Goal: Task Accomplishment & Management: Manage account settings

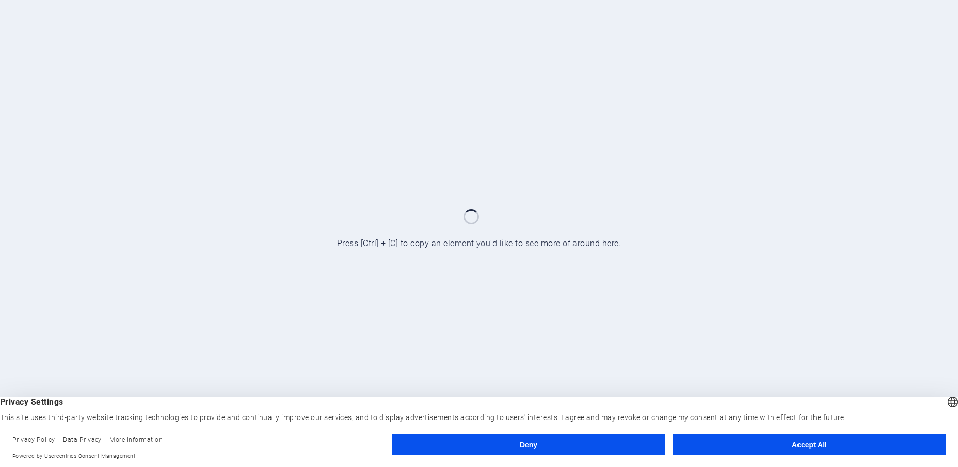
click at [750, 448] on button "Accept All" at bounding box center [809, 444] width 272 height 21
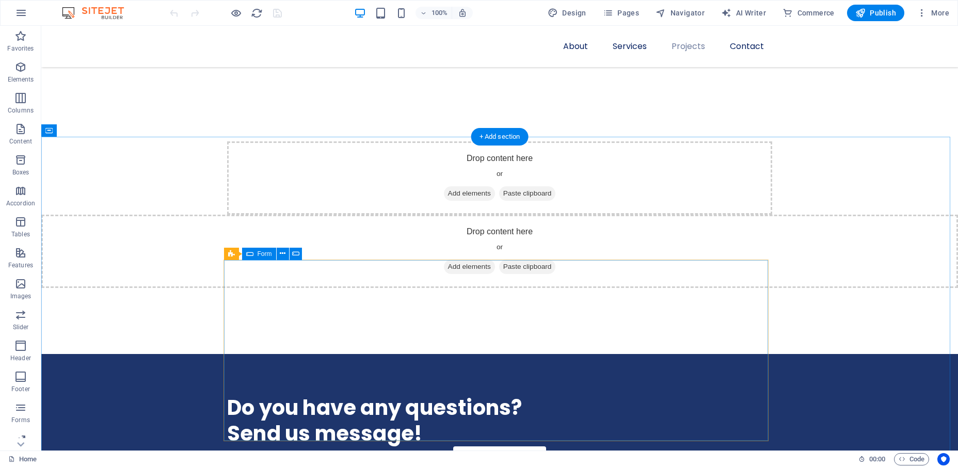
scroll to position [1290, 0]
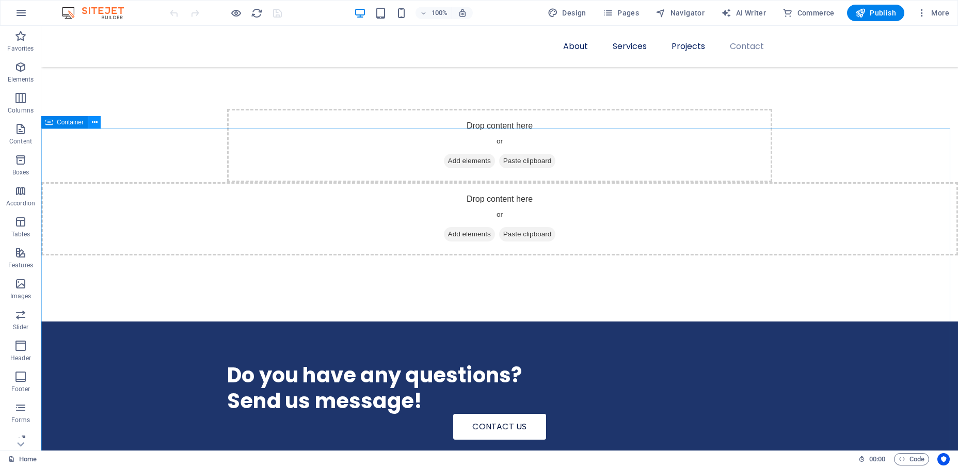
click at [94, 121] on icon at bounding box center [95, 122] width 6 height 11
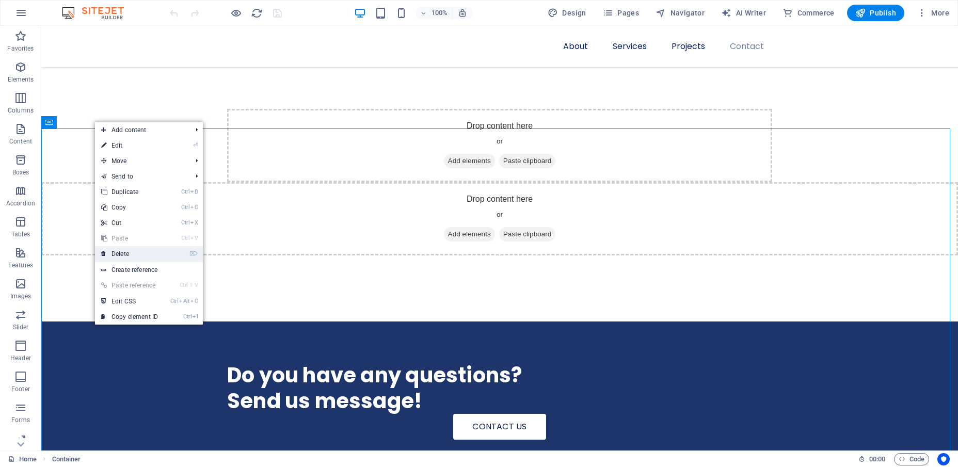
click at [126, 251] on link "⌦ Delete" at bounding box center [129, 253] width 69 height 15
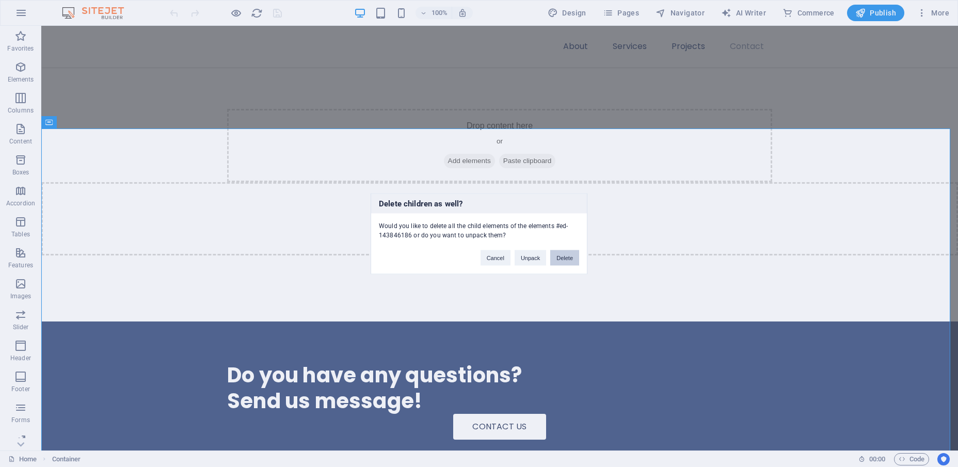
click at [564, 259] on button "Delete" at bounding box center [564, 257] width 29 height 15
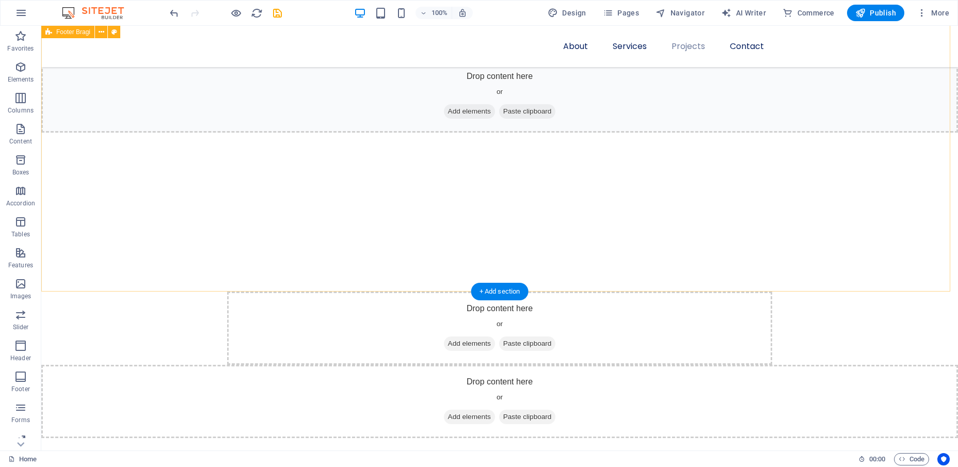
scroll to position [1106, 0]
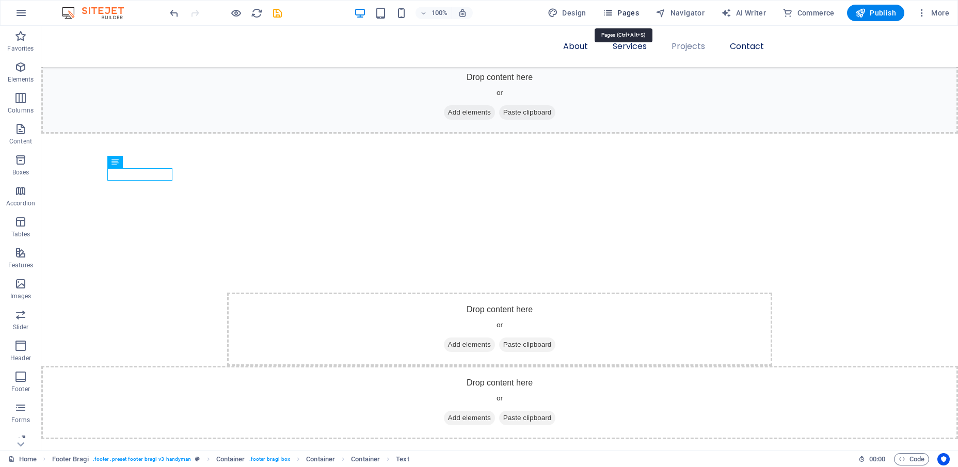
click at [627, 14] on span "Pages" at bounding box center [621, 13] width 36 height 10
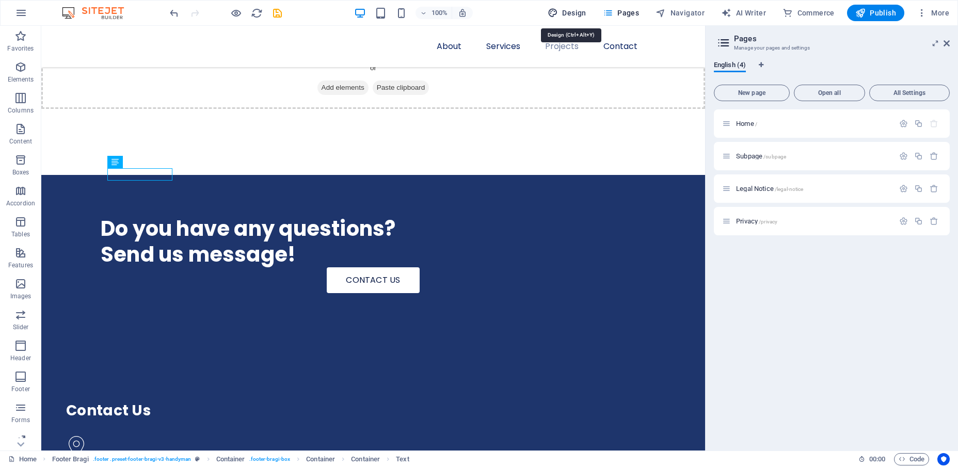
click at [579, 11] on span "Design" at bounding box center [566, 13] width 39 height 10
select select "px"
select select "400"
select select "px"
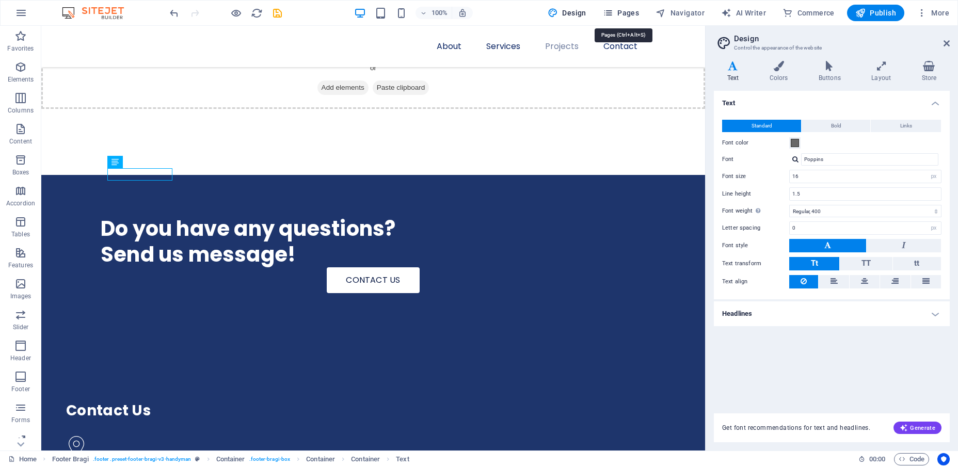
click at [639, 14] on span "Pages" at bounding box center [621, 13] width 36 height 10
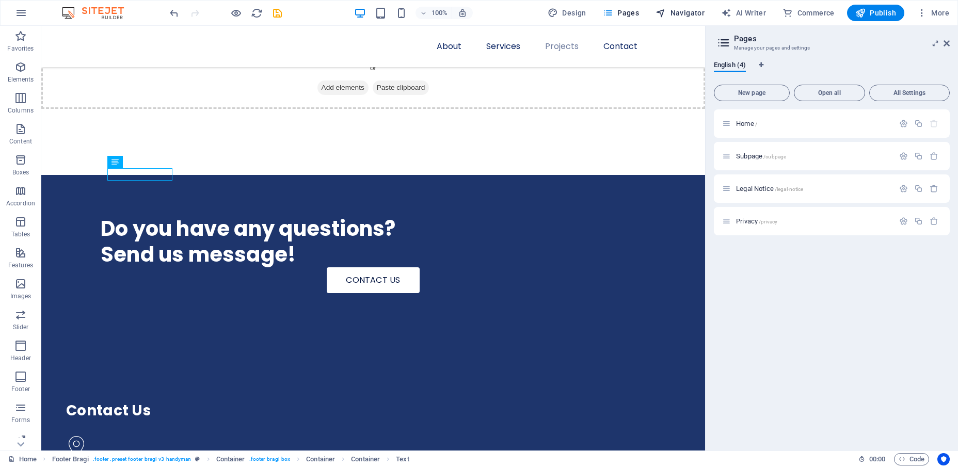
click at [685, 12] on span "Navigator" at bounding box center [679, 13] width 49 height 10
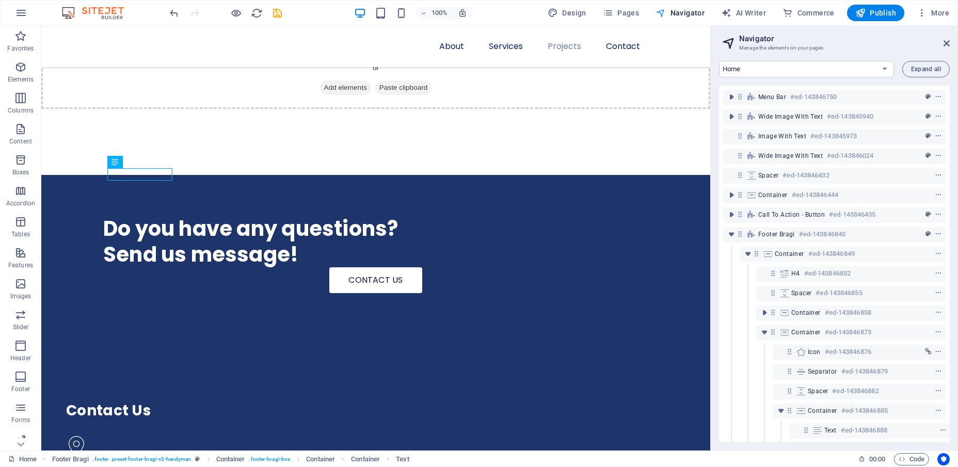
scroll to position [67, 3]
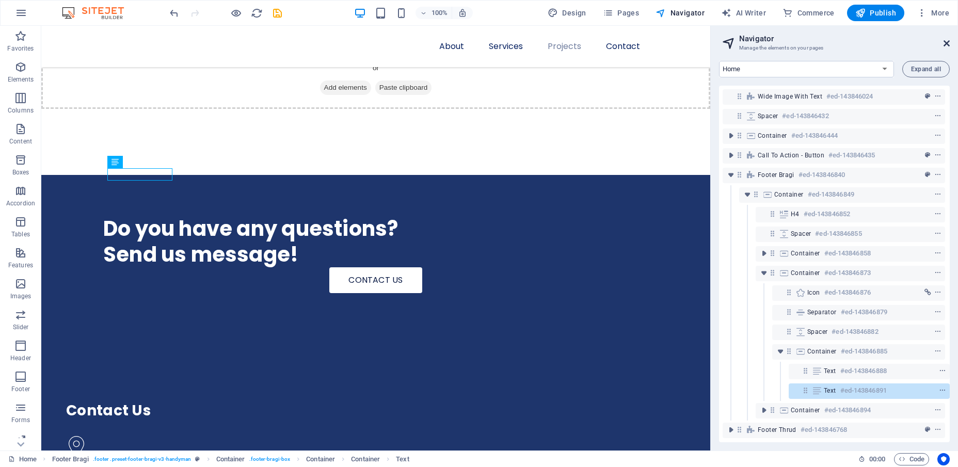
click at [947, 43] on icon at bounding box center [946, 43] width 6 height 8
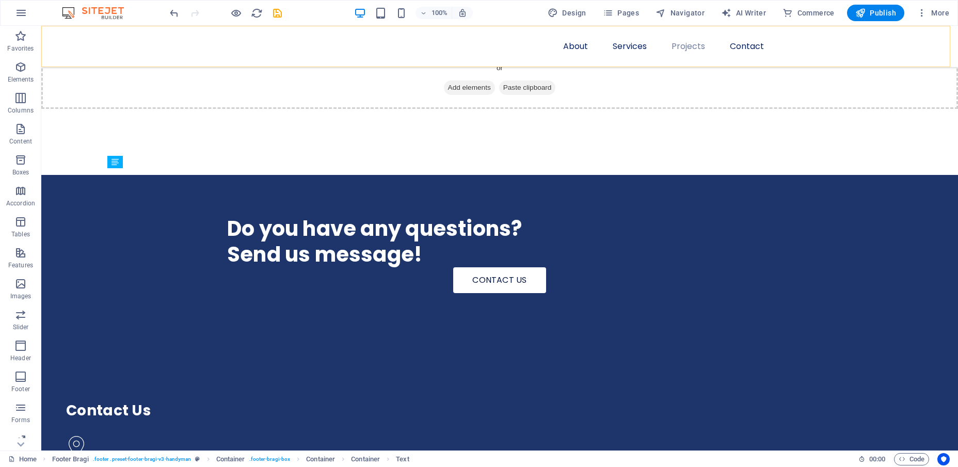
scroll to position [1106, 0]
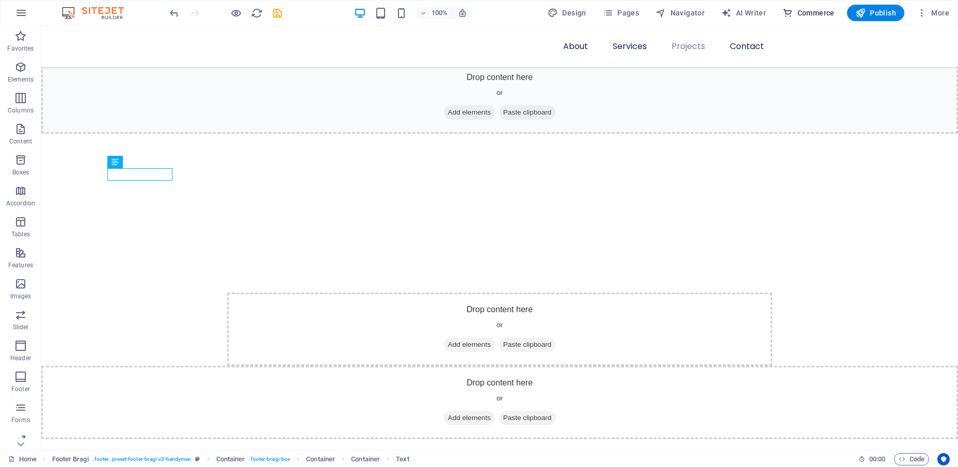
click at [802, 11] on span "Commerce" at bounding box center [808, 13] width 52 height 10
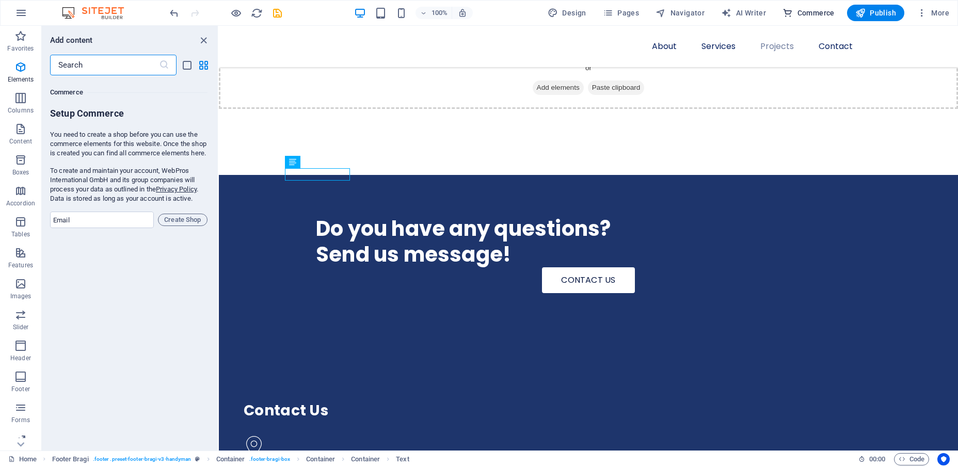
scroll to position [9943, 0]
click at [666, 12] on icon "button" at bounding box center [660, 13] width 10 height 10
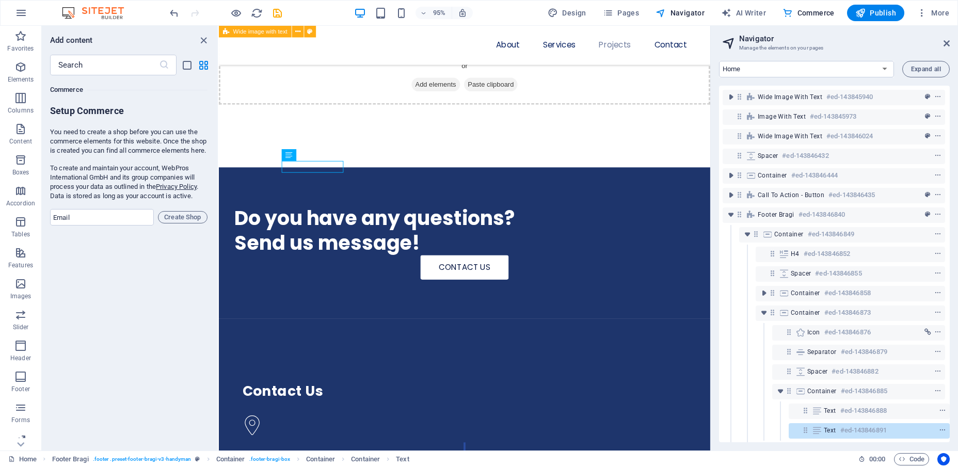
scroll to position [0, 3]
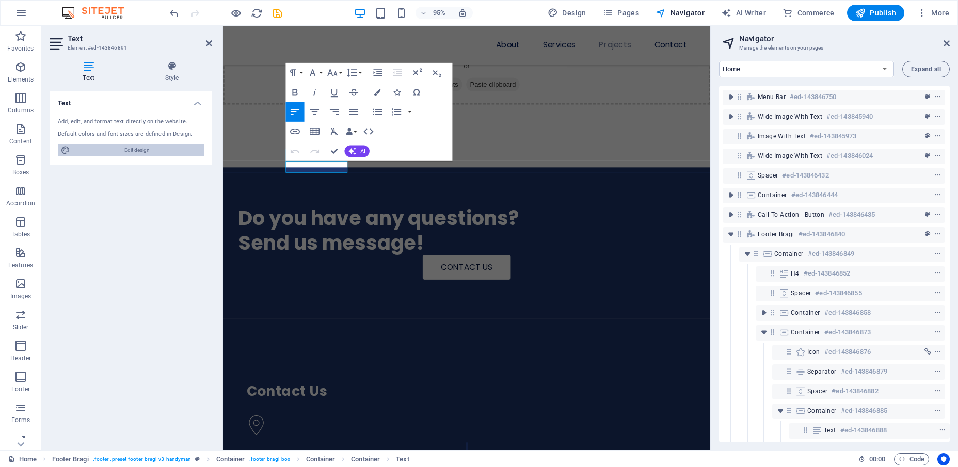
click at [143, 149] on span "Edit design" at bounding box center [136, 150] width 127 height 12
select select "px"
select select "400"
select select "px"
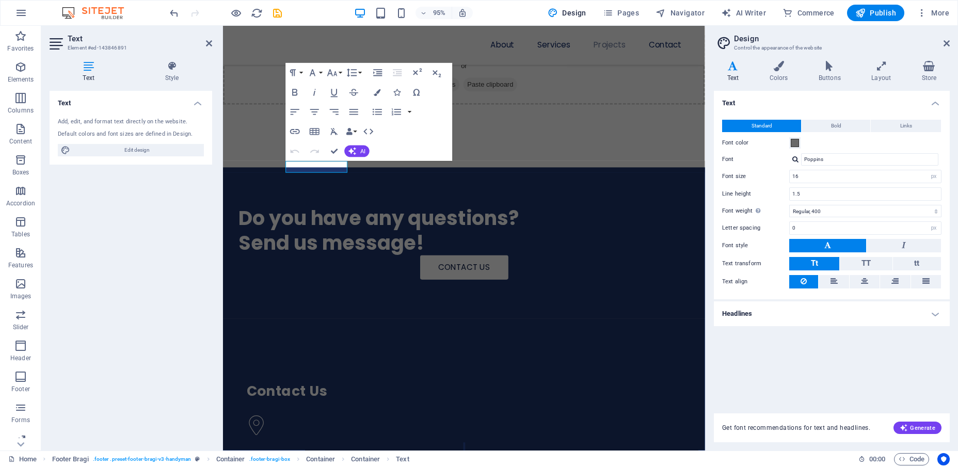
click at [804, 313] on h4 "Headlines" at bounding box center [832, 313] width 236 height 25
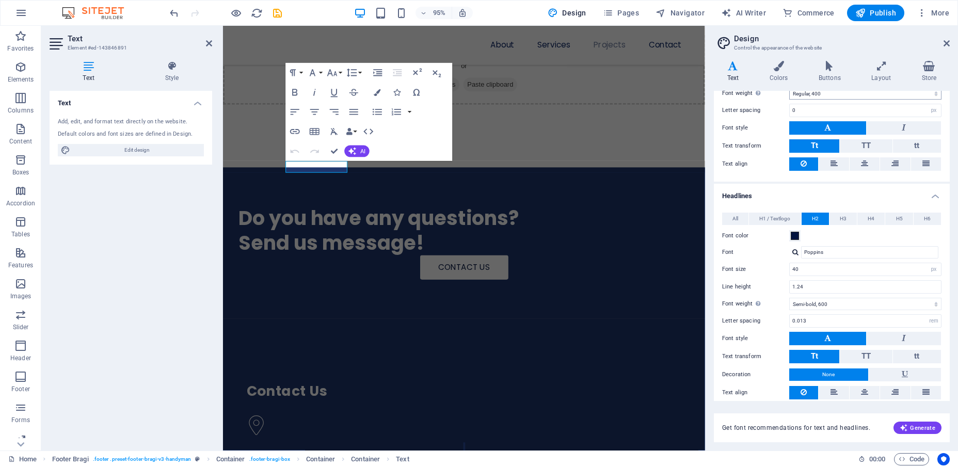
scroll to position [0, 0]
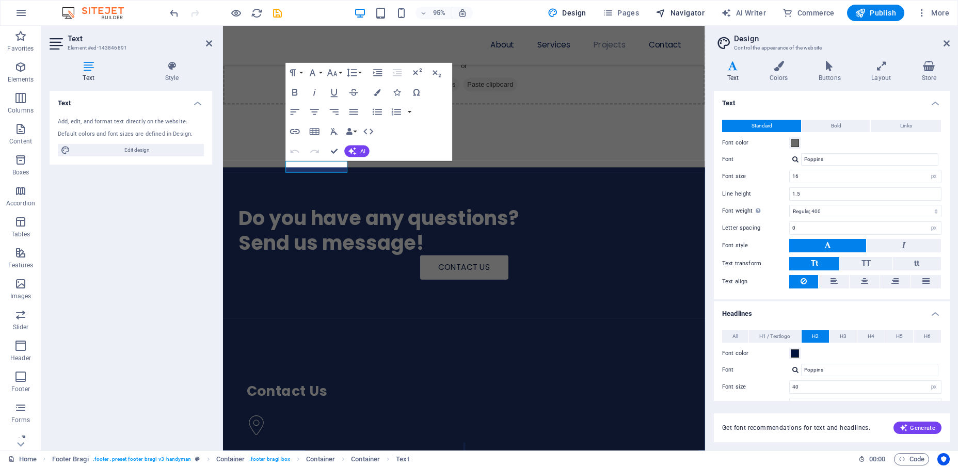
click at [675, 11] on span "Navigator" at bounding box center [679, 13] width 49 height 10
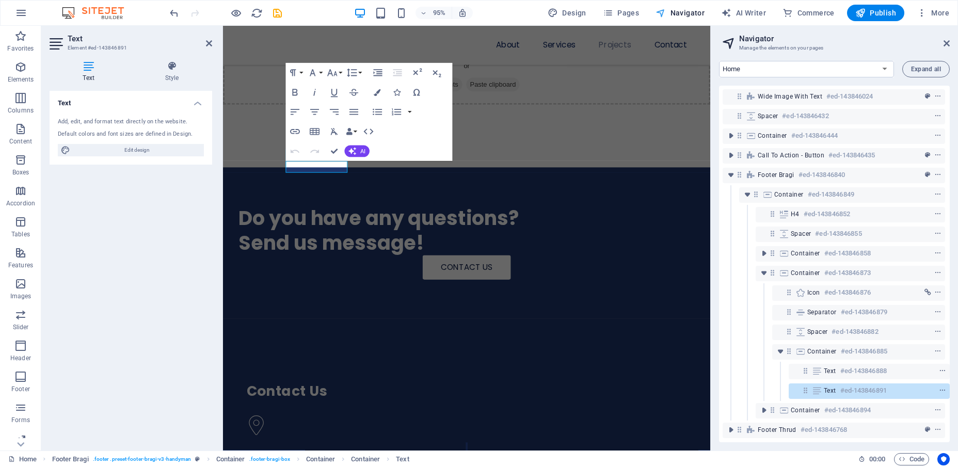
scroll to position [67, 3]
click at [927, 69] on span "Expand all" at bounding box center [926, 69] width 30 height 6
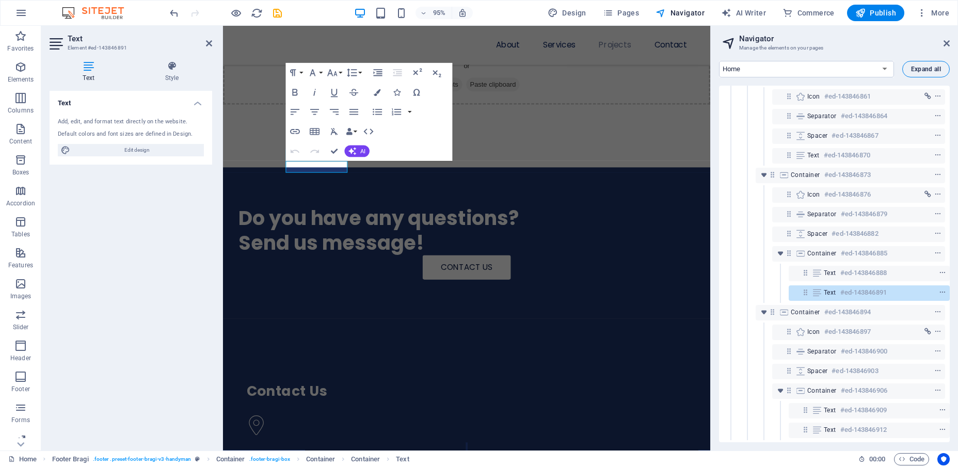
scroll to position [602, 3]
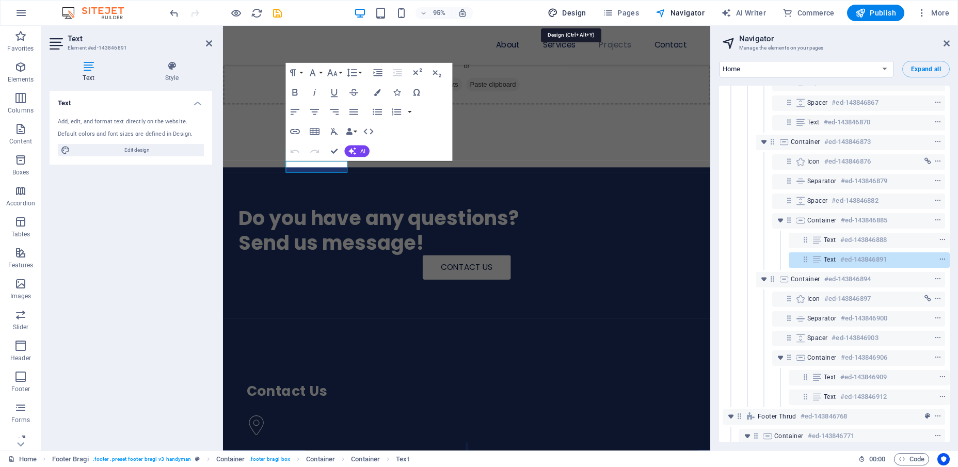
click at [558, 12] on icon "button" at bounding box center [552, 13] width 10 height 10
select select "px"
select select "400"
select select "px"
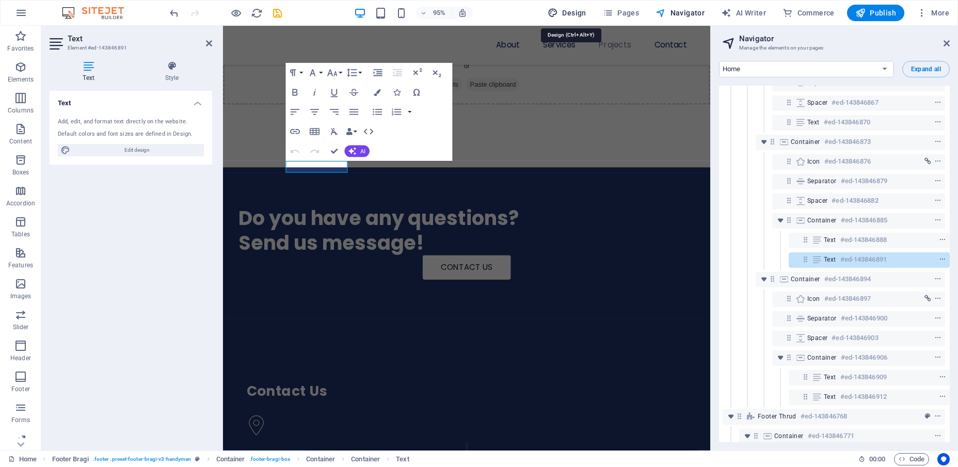
select select "600"
select select "rem"
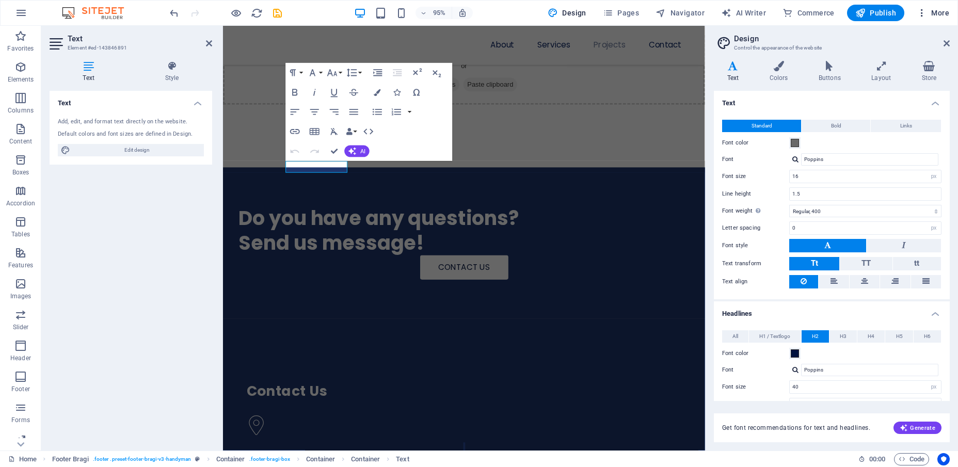
click at [939, 13] on span "More" at bounding box center [932, 13] width 33 height 10
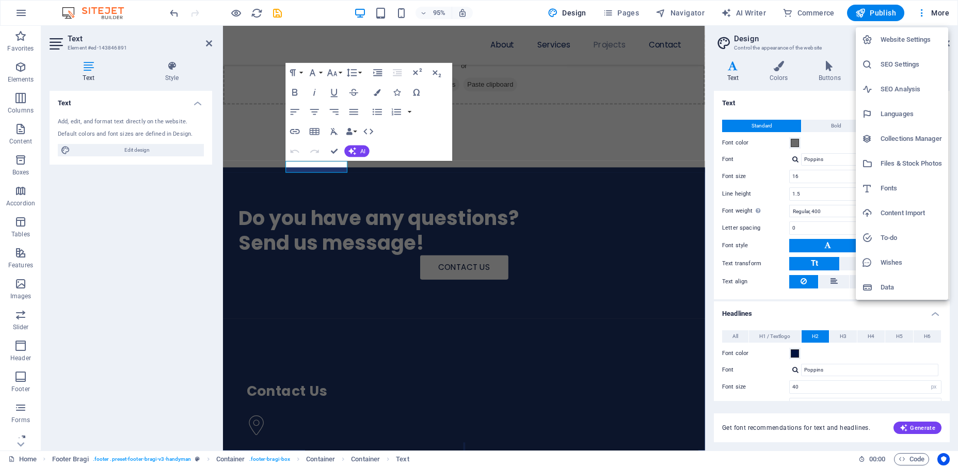
click at [906, 38] on h6 "Website Settings" at bounding box center [910, 40] width 61 height 12
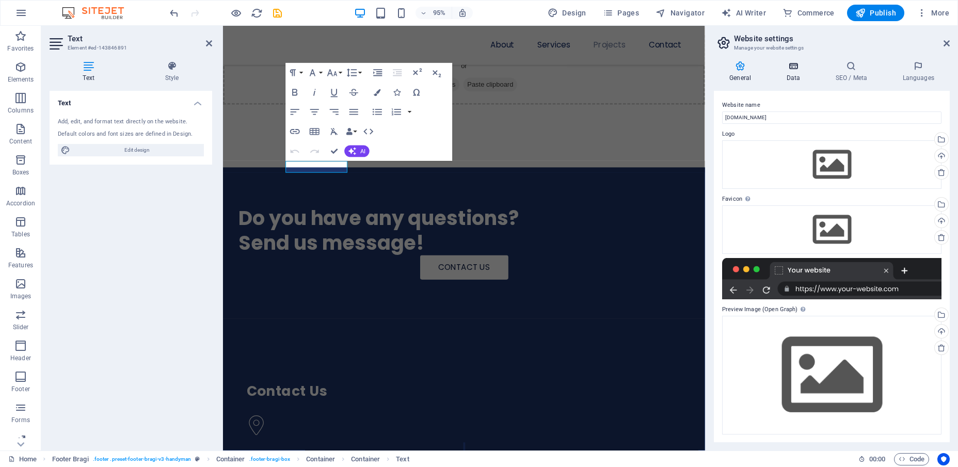
click at [796, 67] on icon at bounding box center [792, 66] width 45 height 10
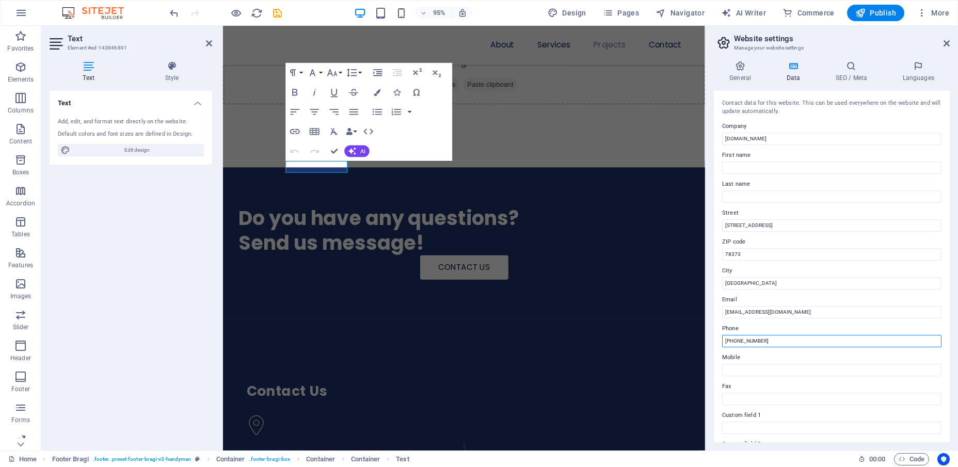
drag, startPoint x: 739, startPoint y: 340, endPoint x: 775, endPoint y: 340, distance: 36.1
click at [775, 340] on input "[PHONE_NUMBER]" at bounding box center [831, 341] width 219 height 12
type input "[PHONE_NUMBER]"
drag, startPoint x: 994, startPoint y: 309, endPoint x: 930, endPoint y: 301, distance: 63.9
type input "[GEOGRAPHIC_DATA]"
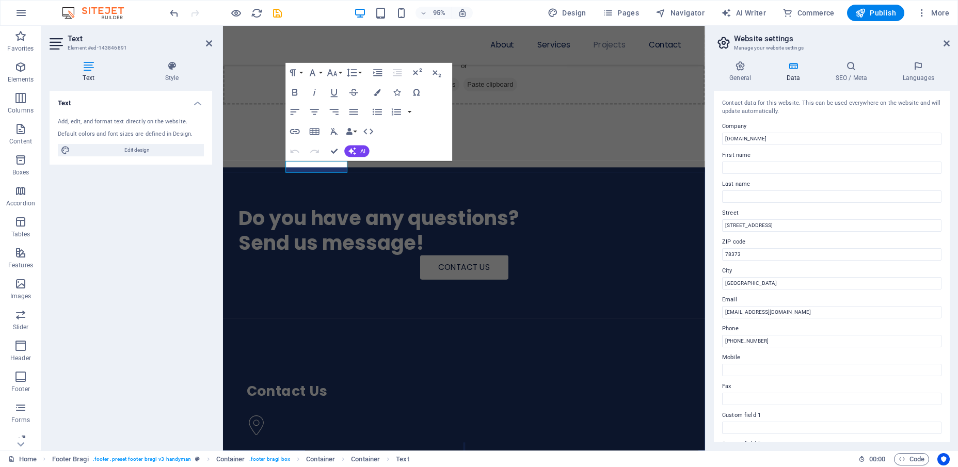
click at [716, 286] on div "Contact data for this website. This can be used everywhere on the website and w…" at bounding box center [832, 266] width 236 height 351
drag, startPoint x: 753, startPoint y: 256, endPoint x: 705, endPoint y: 253, distance: 48.1
click at [705, 253] on aside "Website settings Manage your website settings General Data SEO / Meta Languages…" at bounding box center [831, 238] width 253 height 425
type input "33125"
click at [833, 210] on label "Street" at bounding box center [831, 213] width 219 height 12
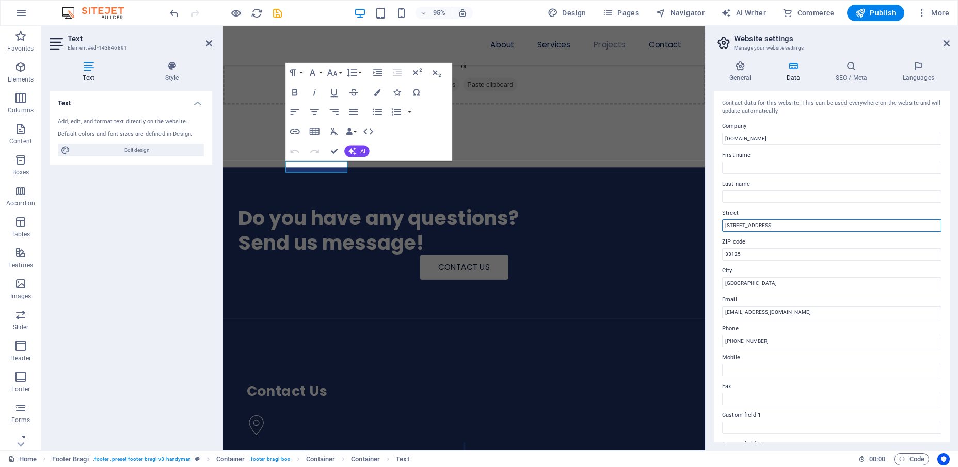
click at [833, 219] on input "[STREET_ADDRESS]" at bounding box center [831, 225] width 219 height 12
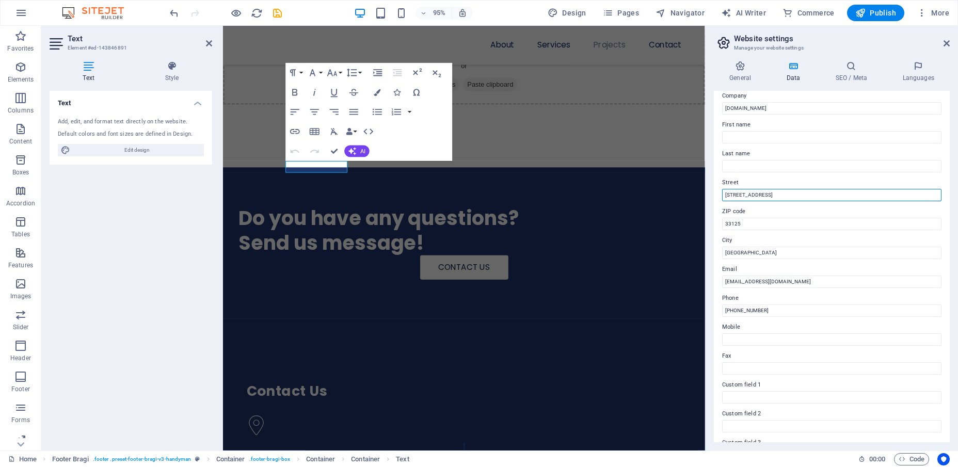
scroll to position [0, 0]
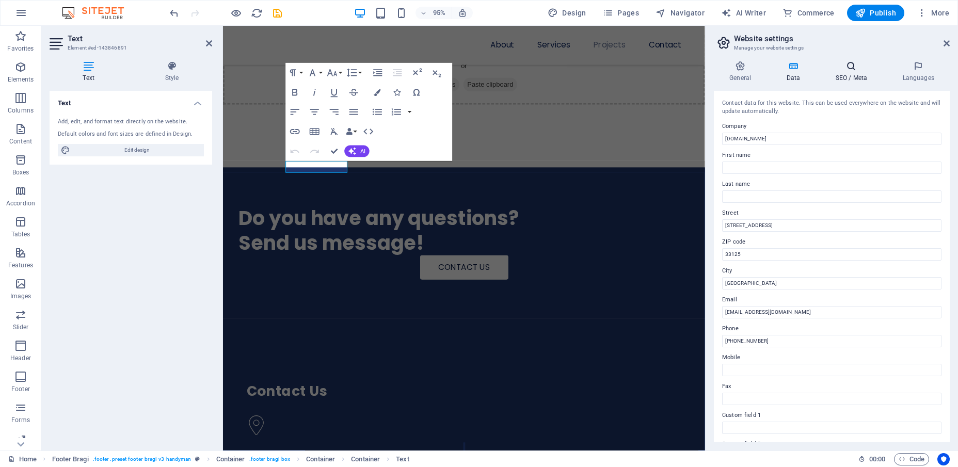
click at [853, 71] on h4 "SEO / Meta" at bounding box center [852, 72] width 67 height 22
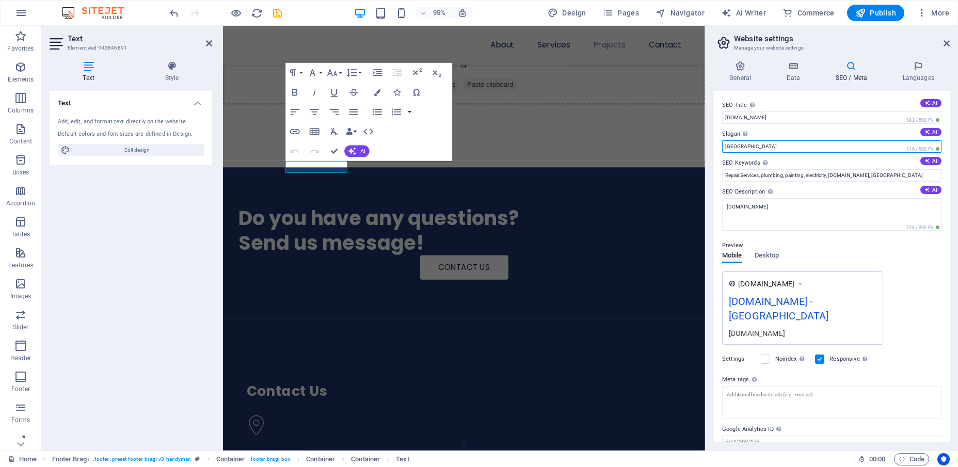
drag, startPoint x: 778, startPoint y: 149, endPoint x: 705, endPoint y: 143, distance: 72.5
click at [705, 143] on aside "Website settings Manage your website settings General Data SEO / Meta Languages…" at bounding box center [831, 238] width 253 height 425
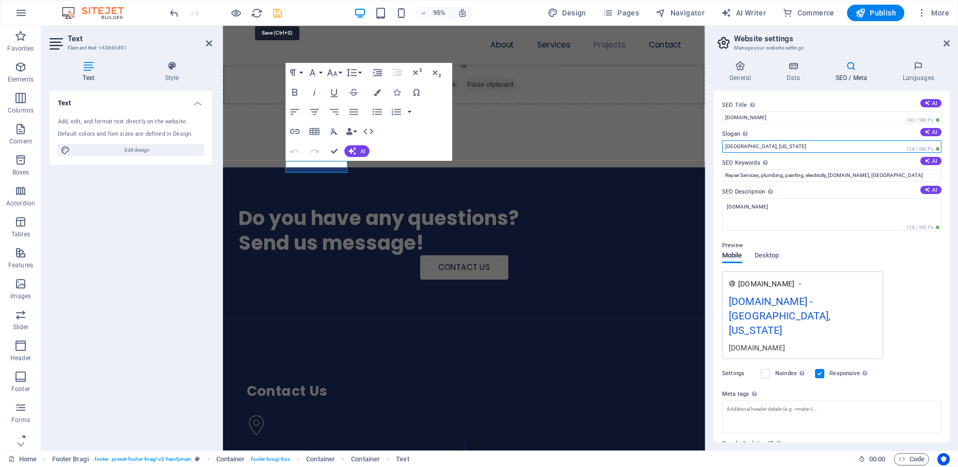
type input "[GEOGRAPHIC_DATA], [US_STATE]"
click at [278, 9] on icon "save" at bounding box center [277, 13] width 12 height 12
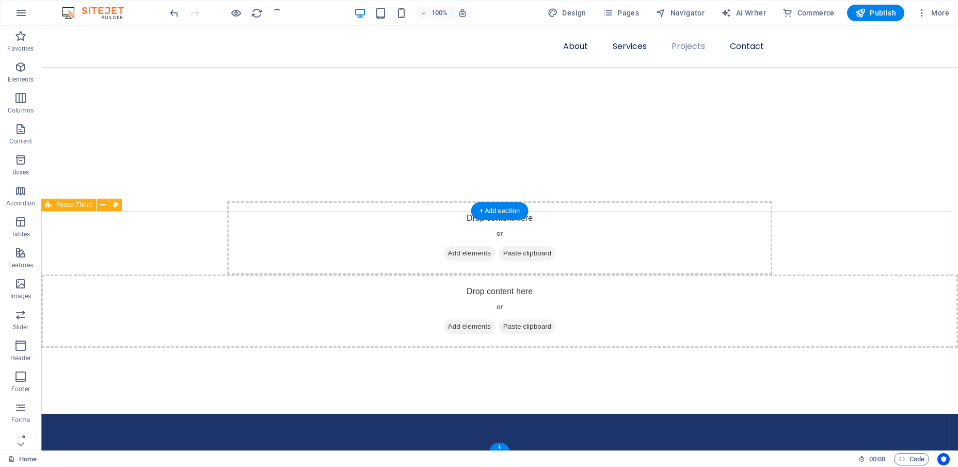
scroll to position [1209, 0]
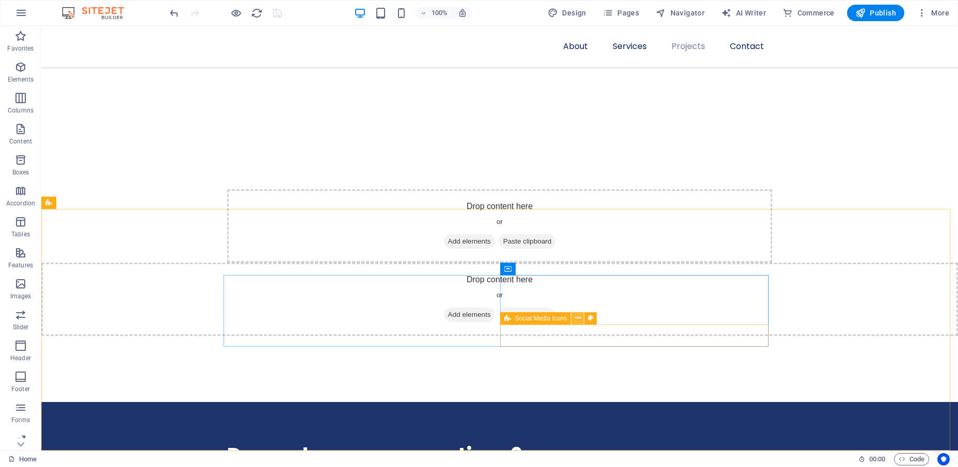
click at [577, 318] on icon at bounding box center [578, 318] width 6 height 11
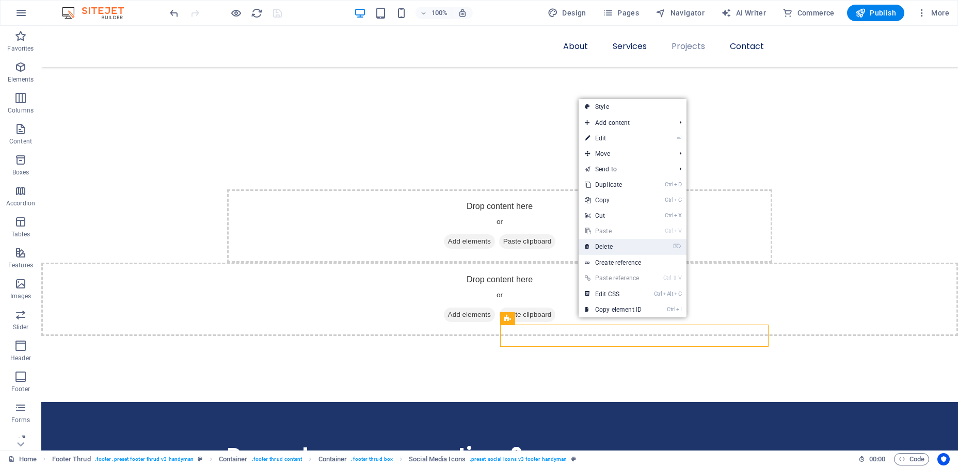
click at [604, 249] on link "⌦ Delete" at bounding box center [612, 246] width 69 height 15
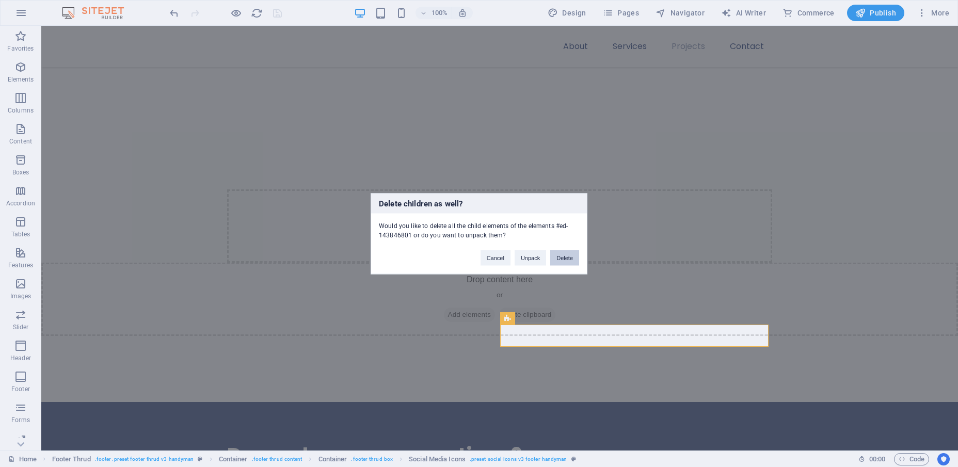
click at [572, 258] on button "Delete" at bounding box center [564, 257] width 29 height 15
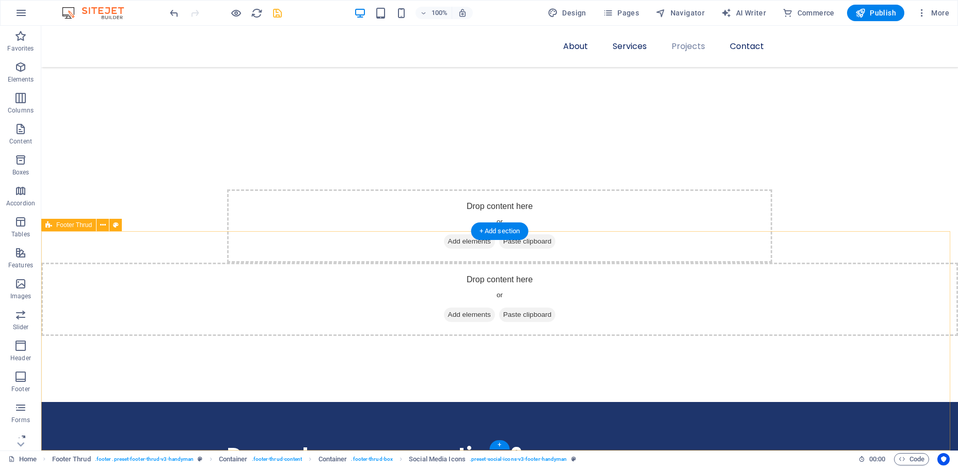
scroll to position [1187, 0]
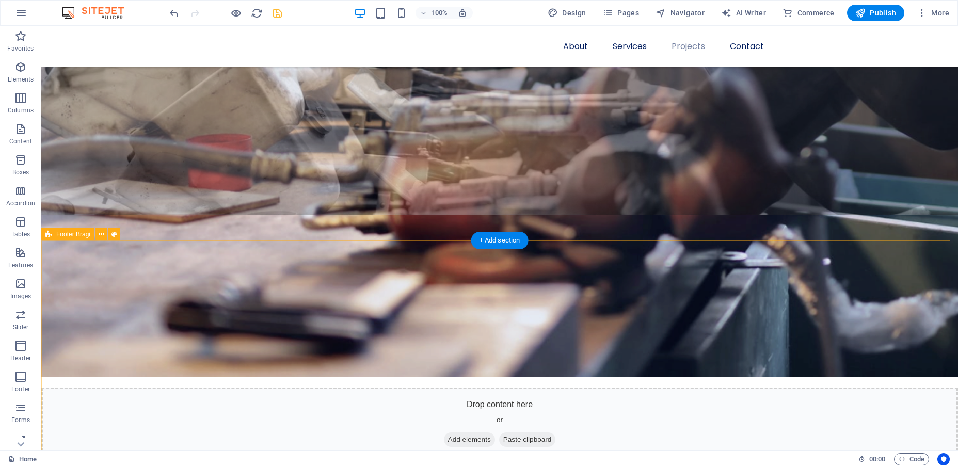
scroll to position [774, 0]
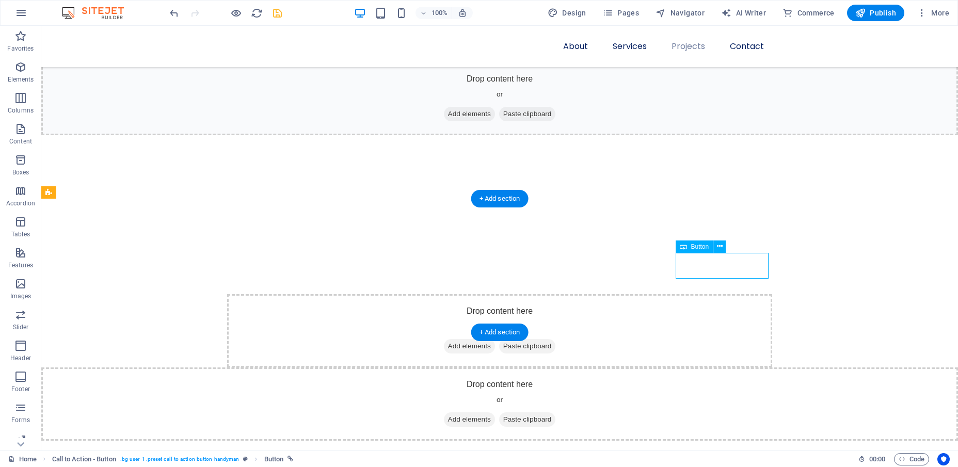
select select "px"
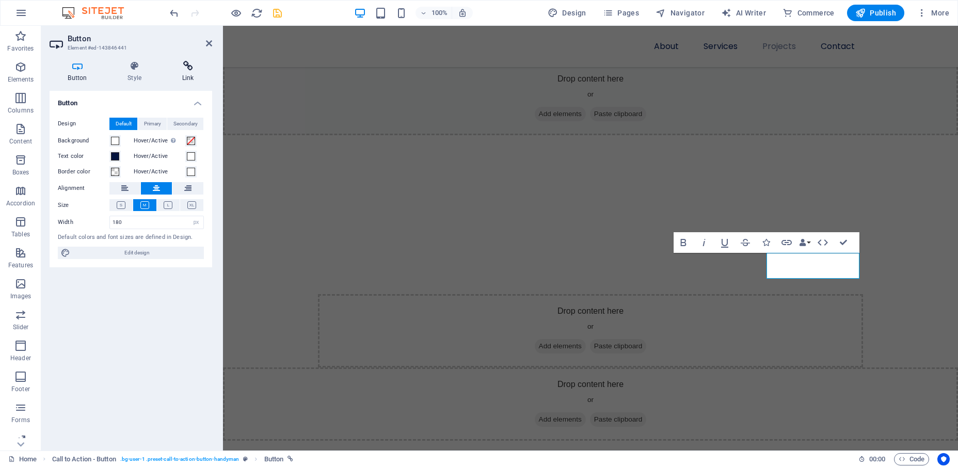
click at [187, 64] on icon at bounding box center [188, 66] width 48 height 10
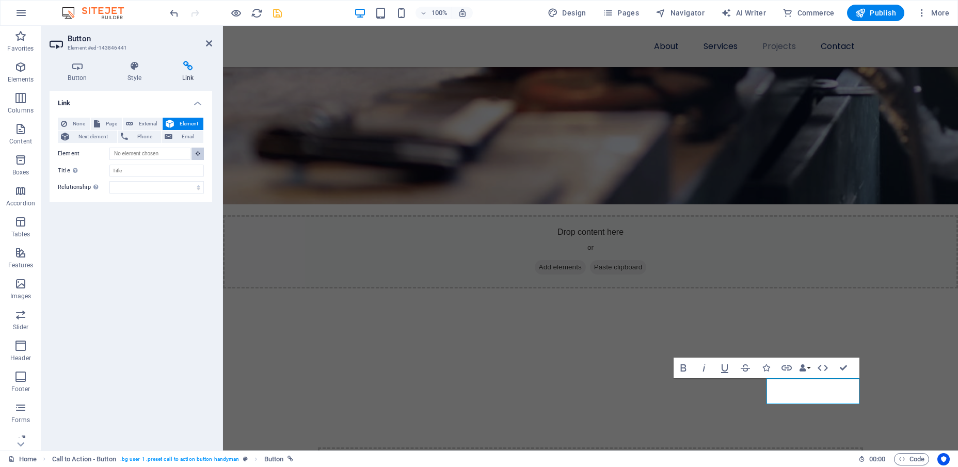
scroll to position [940, 0]
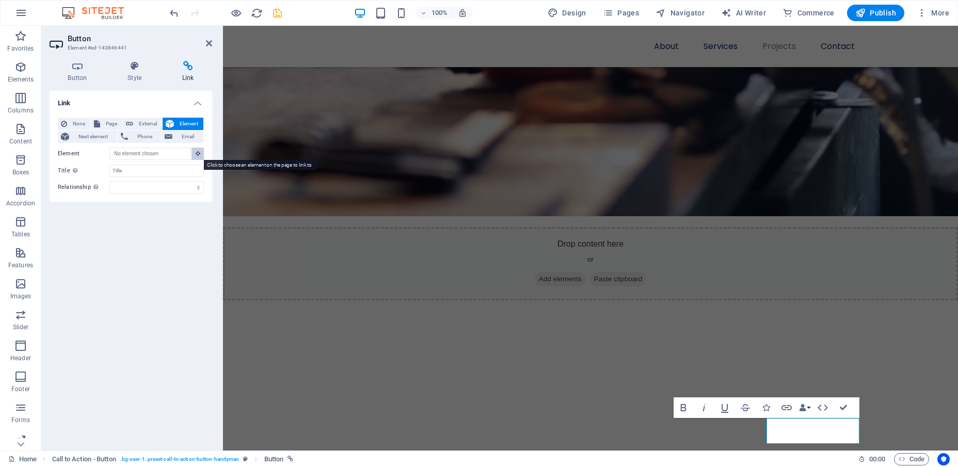
click at [196, 155] on icon at bounding box center [198, 153] width 5 height 5
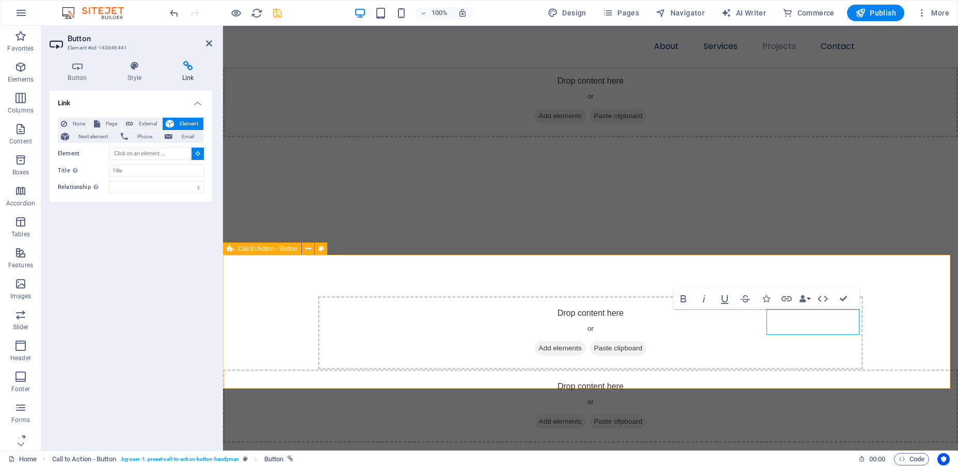
scroll to position [1146, 0]
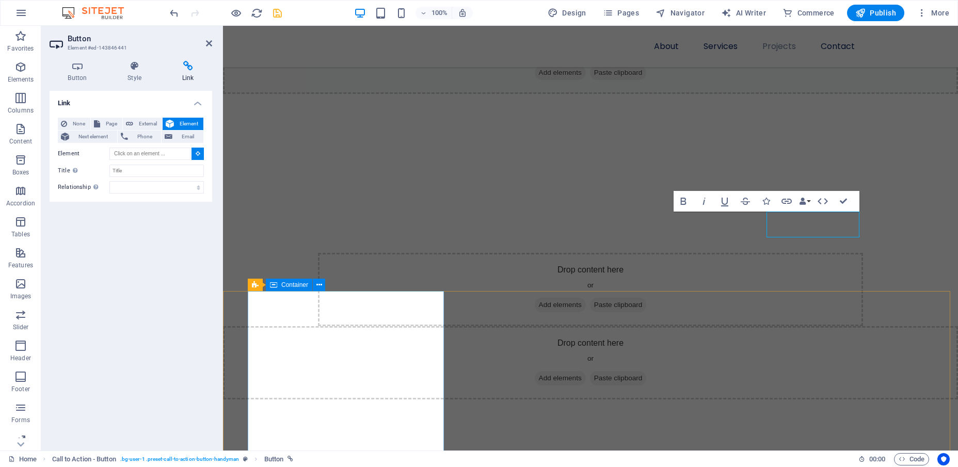
type input "#ed-143846849"
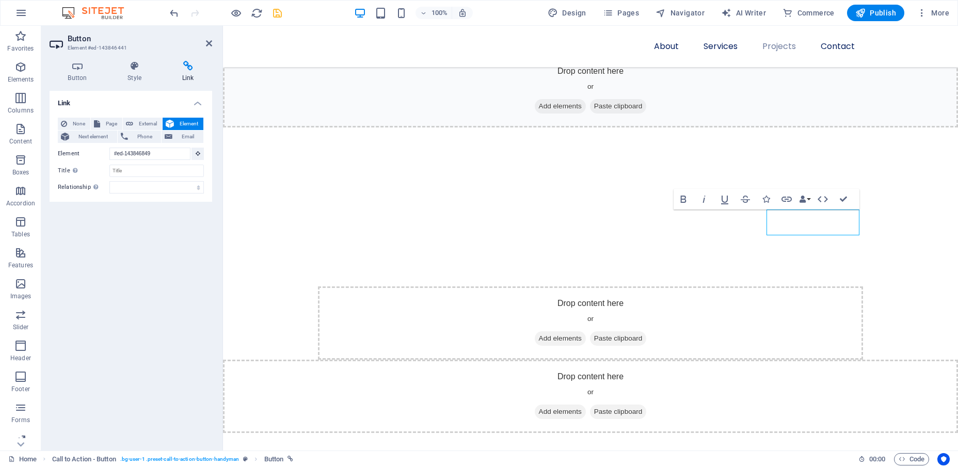
scroll to position [1105, 0]
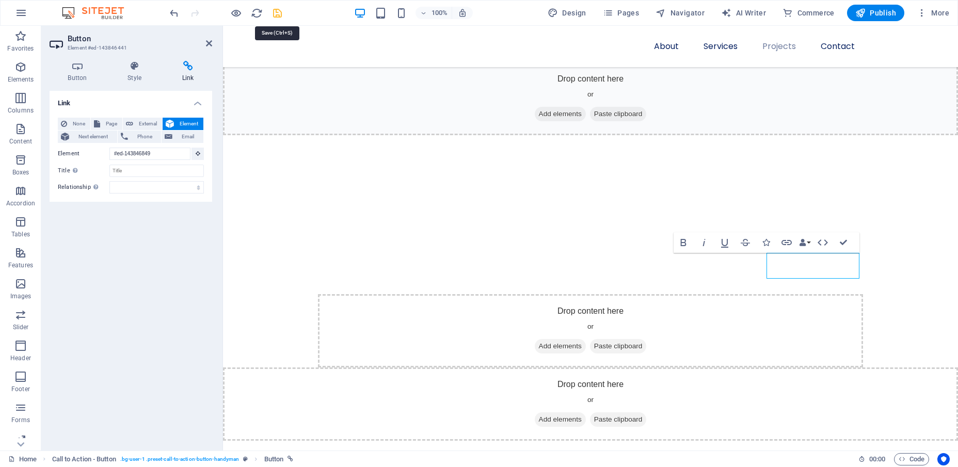
click at [276, 9] on icon "save" at bounding box center [277, 13] width 12 height 12
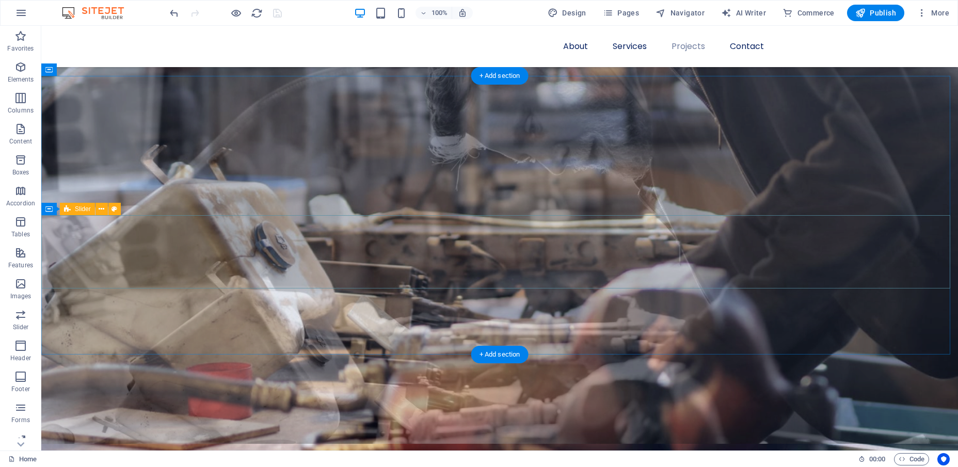
scroll to position [516, 0]
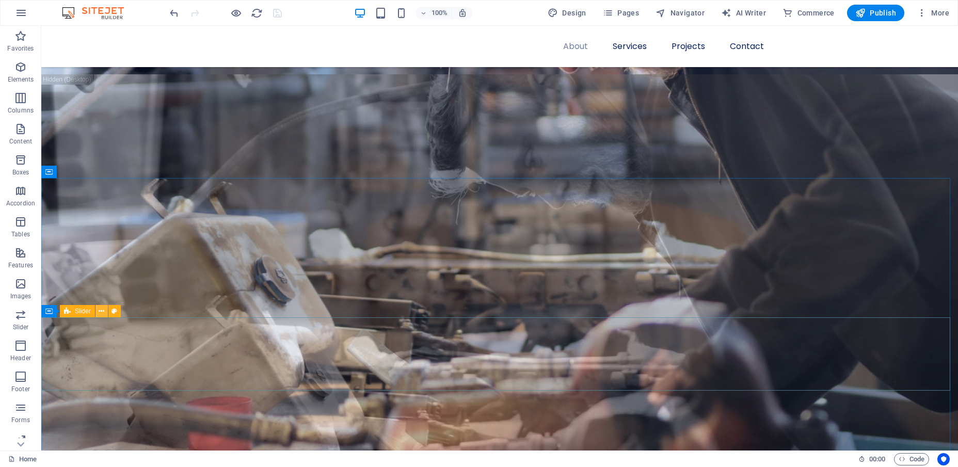
click at [99, 312] on icon at bounding box center [102, 311] width 6 height 11
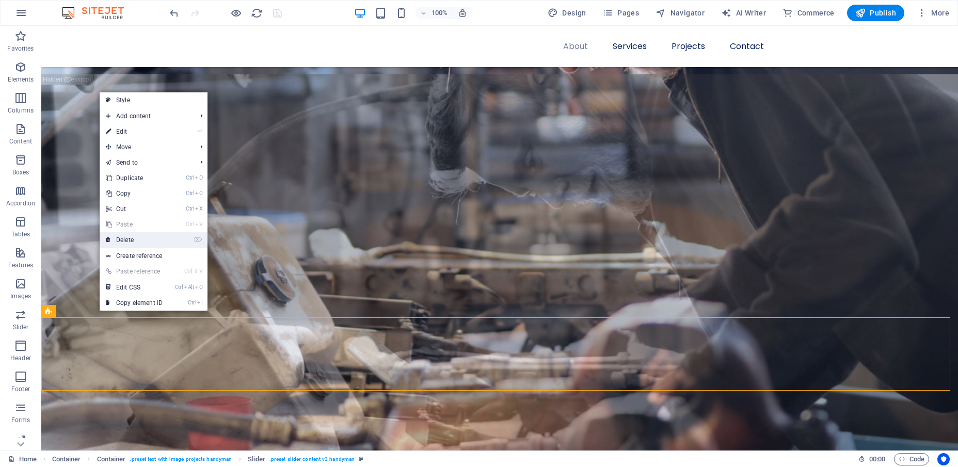
click at [119, 240] on link "⌦ Delete" at bounding box center [134, 239] width 69 height 15
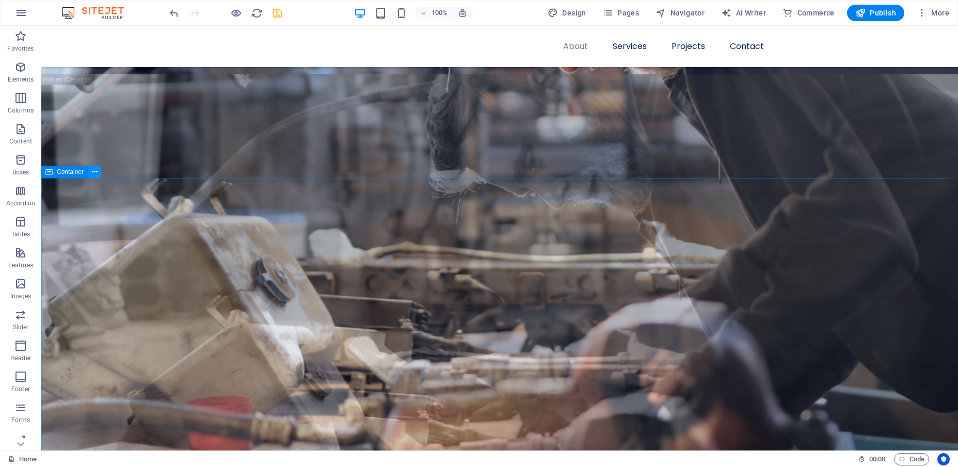
click at [96, 173] on icon at bounding box center [95, 172] width 6 height 11
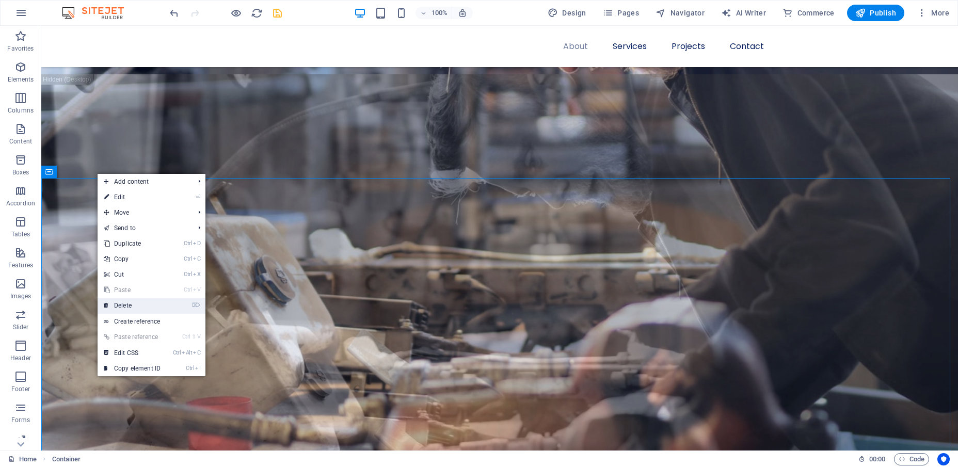
click at [130, 302] on link "⌦ Delete" at bounding box center [132, 305] width 69 height 15
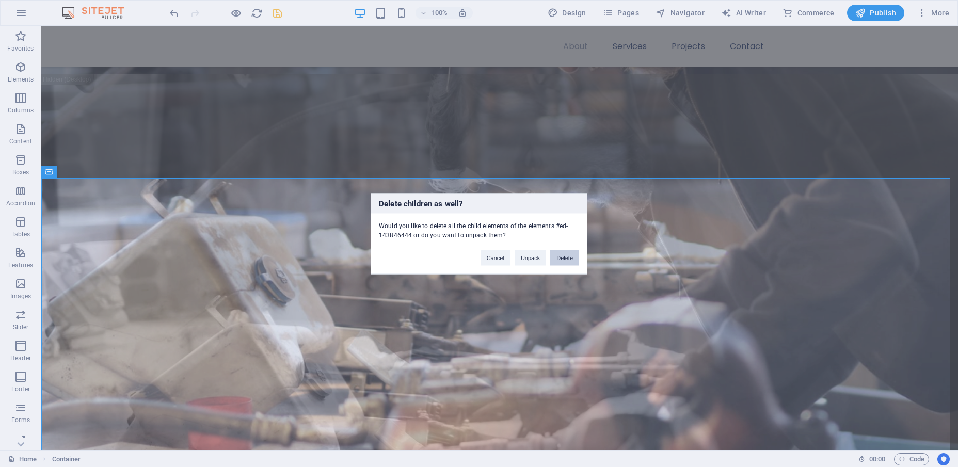
click at [576, 257] on button "Delete" at bounding box center [564, 257] width 29 height 15
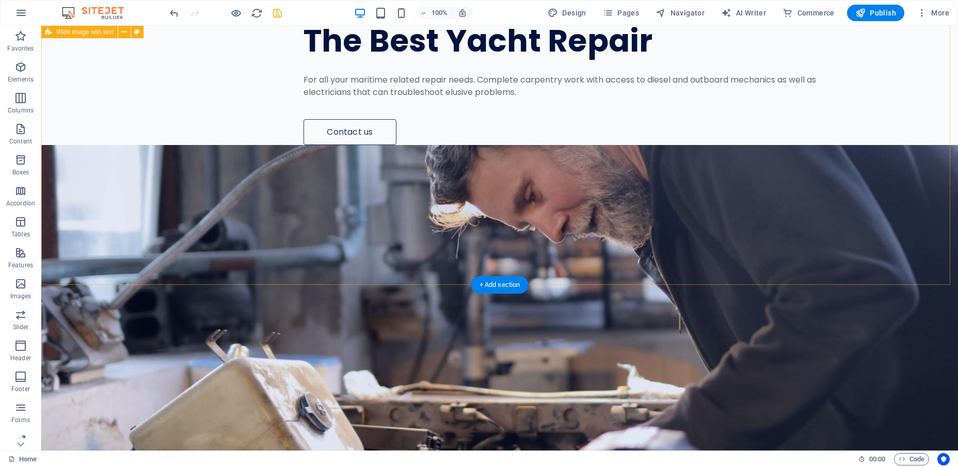
scroll to position [0, 0]
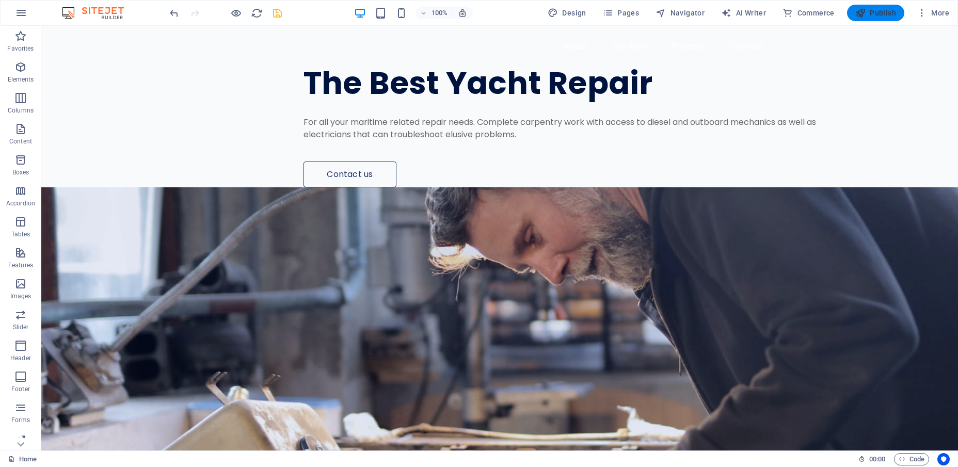
click at [883, 8] on span "Publish" at bounding box center [875, 13] width 41 height 10
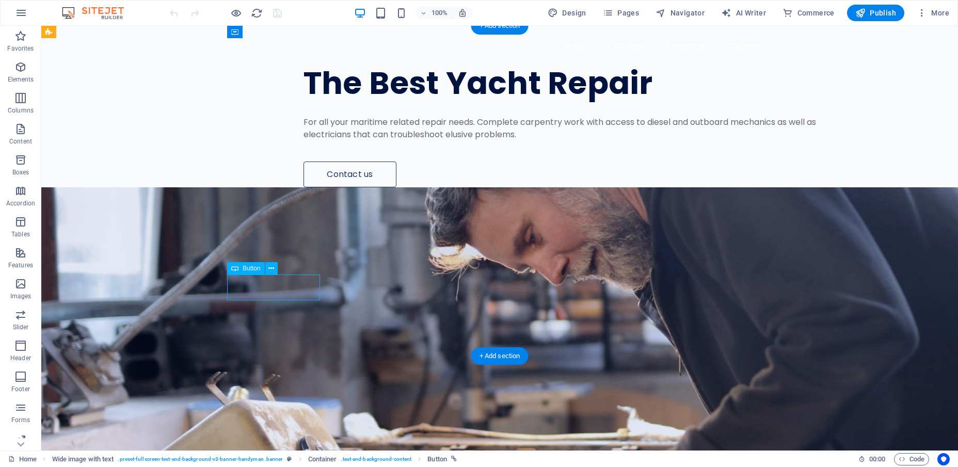
click at [303, 187] on div "Contact us" at bounding box center [568, 174] width 531 height 26
select select "px"
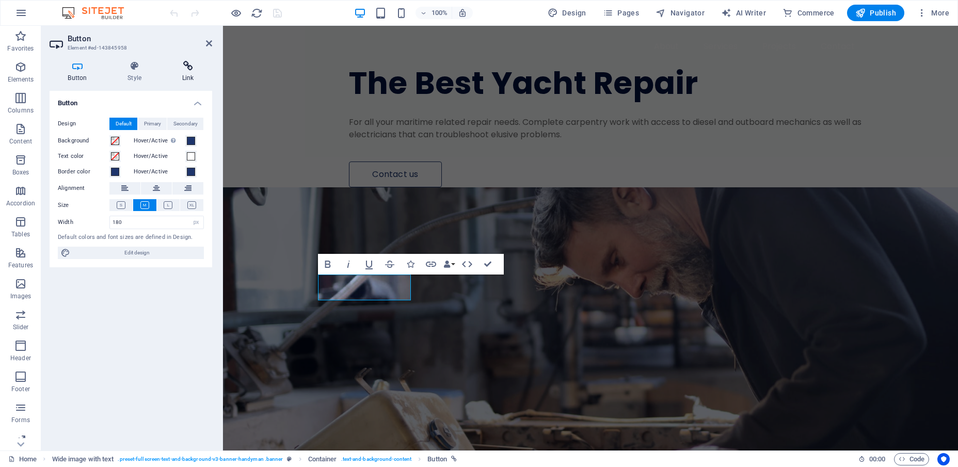
click at [189, 71] on h4 "Link" at bounding box center [188, 72] width 48 height 22
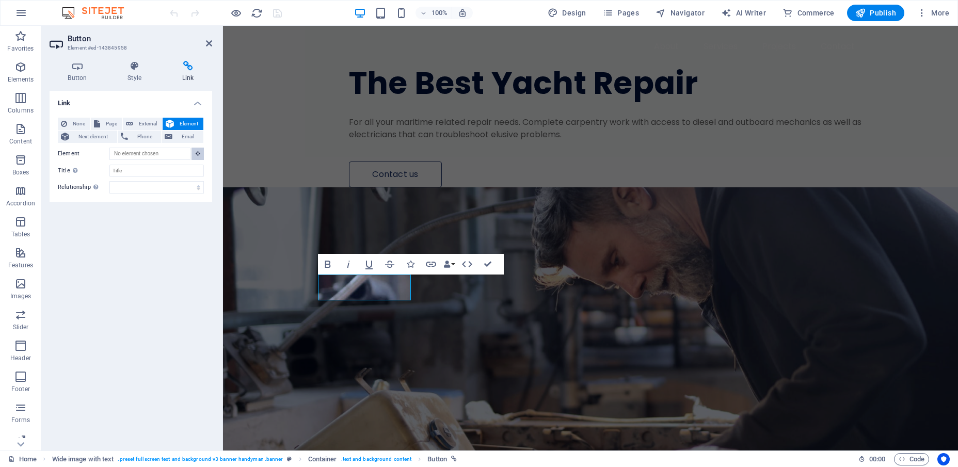
click at [197, 153] on icon at bounding box center [198, 153] width 5 height 5
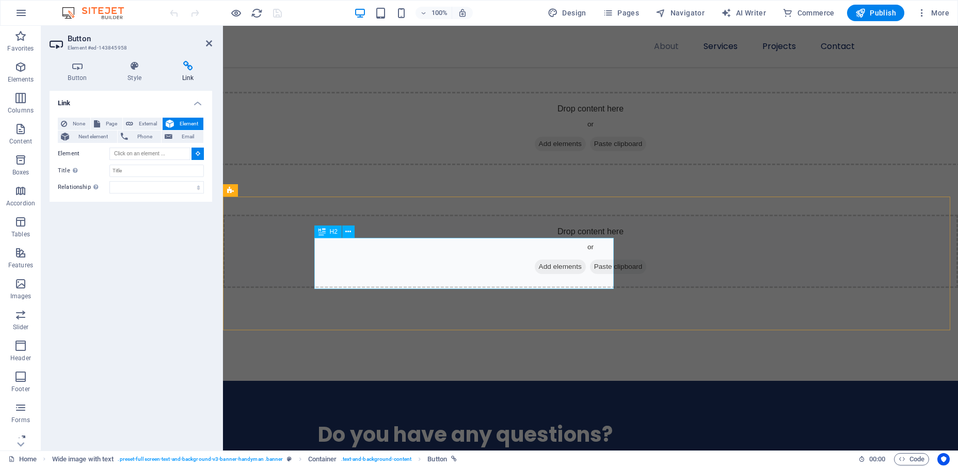
scroll to position [980, 0]
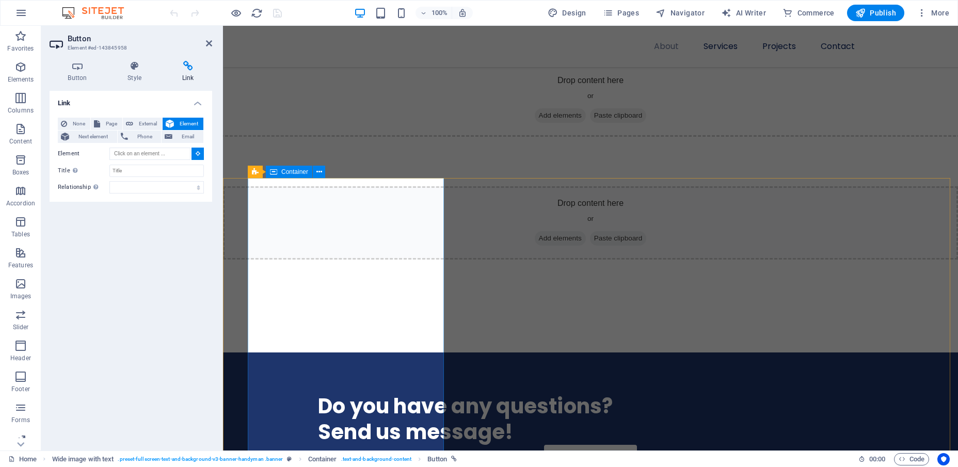
type input "#ed-143846849"
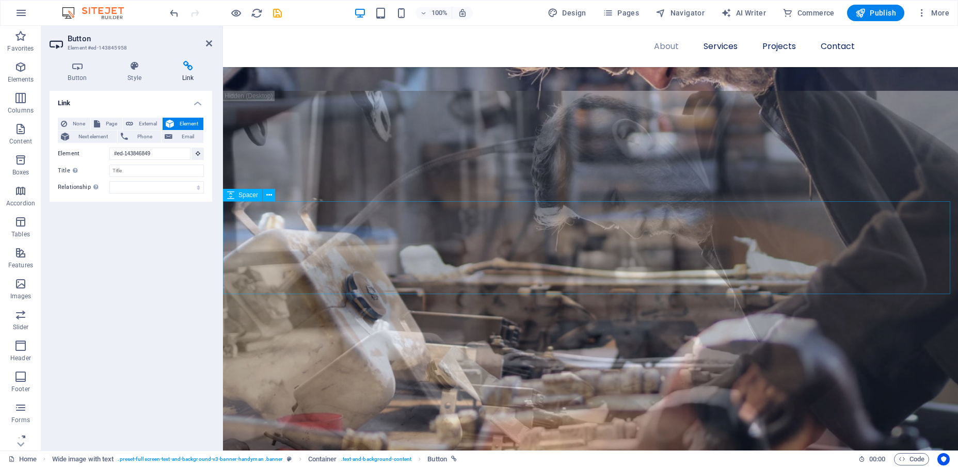
scroll to position [50, 0]
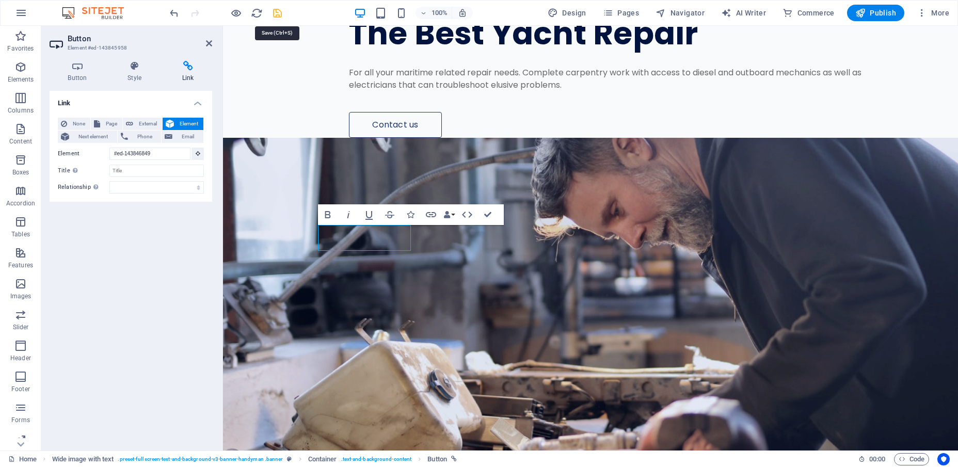
click at [274, 9] on icon "save" at bounding box center [277, 13] width 12 height 12
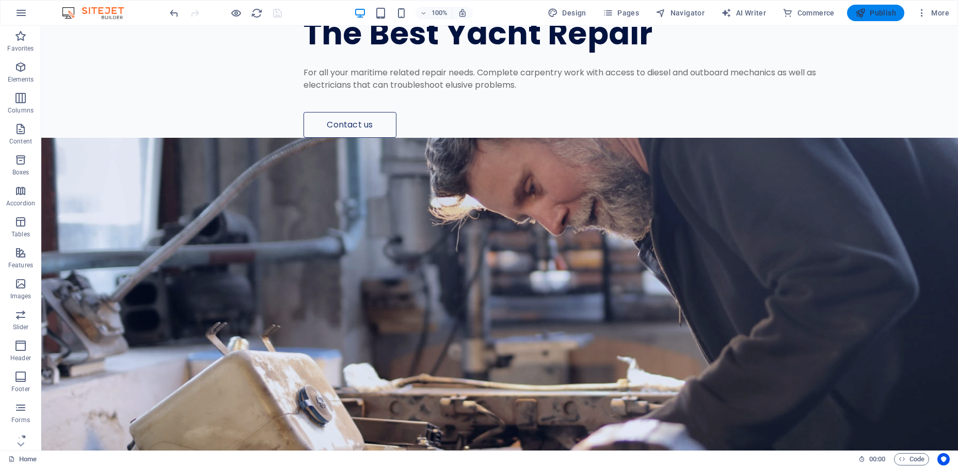
click at [887, 5] on button "Publish" at bounding box center [875, 13] width 57 height 17
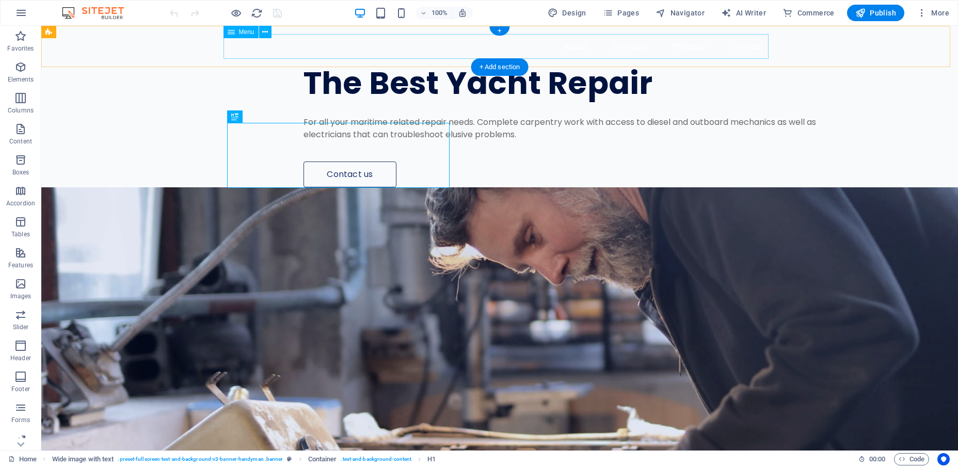
click at [585, 46] on nav "About Services Projects Contact" at bounding box center [499, 46] width 545 height 25
click at [530, 57] on nav "About Services Projects Contact" at bounding box center [499, 46] width 545 height 25
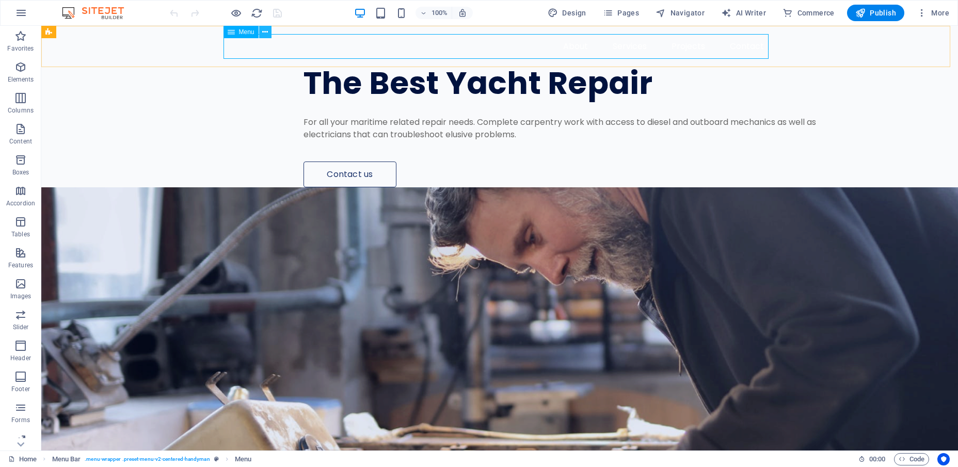
click at [267, 32] on icon at bounding box center [265, 32] width 6 height 11
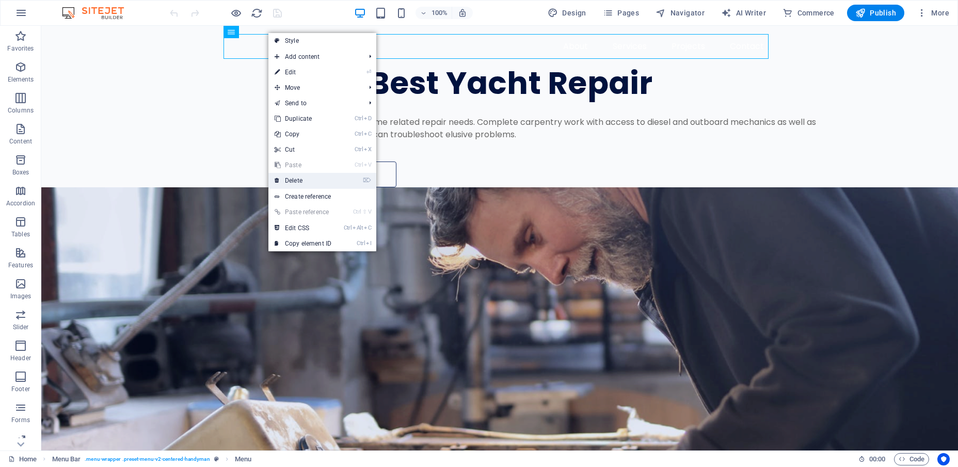
click at [303, 180] on link "⌦ Delete" at bounding box center [302, 180] width 69 height 15
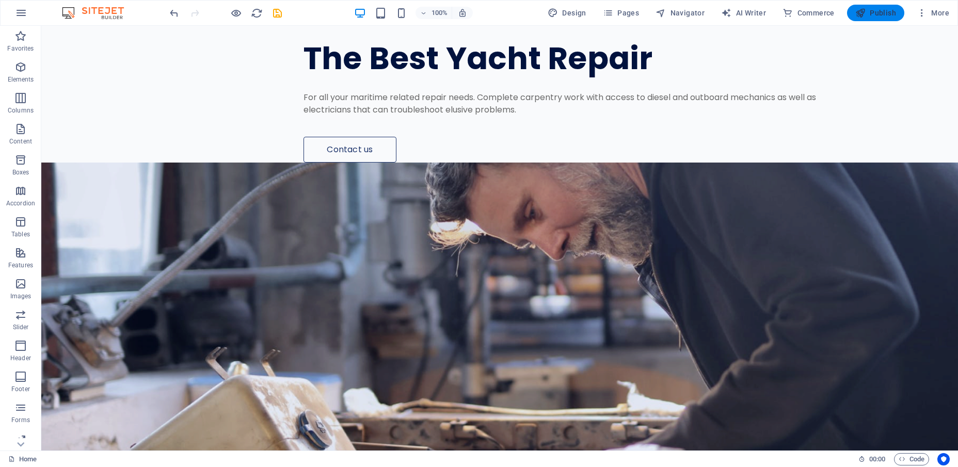
click at [878, 14] on span "Publish" at bounding box center [875, 13] width 41 height 10
